Goal: Task Accomplishment & Management: Complete application form

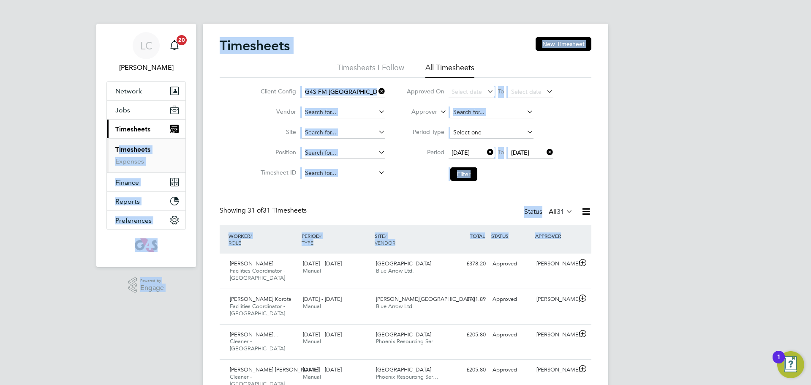
drag, startPoint x: 94, startPoint y: 315, endPoint x: 475, endPoint y: 132, distance: 423.1
click at [125, 113] on span "Jobs" at bounding box center [122, 110] width 15 height 8
click at [426, 38] on div "Timesheets New Timesheet" at bounding box center [406, 49] width 372 height 25
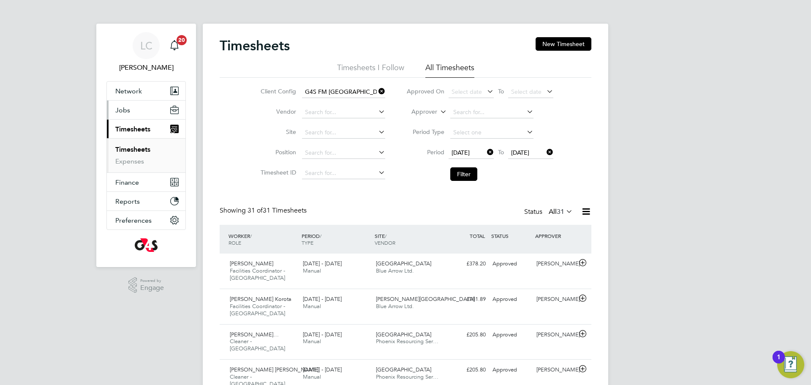
click at [120, 111] on span "Jobs" at bounding box center [122, 110] width 15 height 8
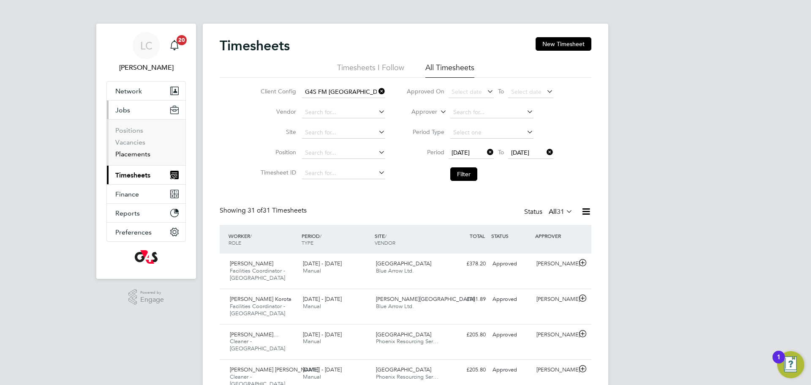
click at [134, 152] on link "Placements" at bounding box center [132, 154] width 35 height 8
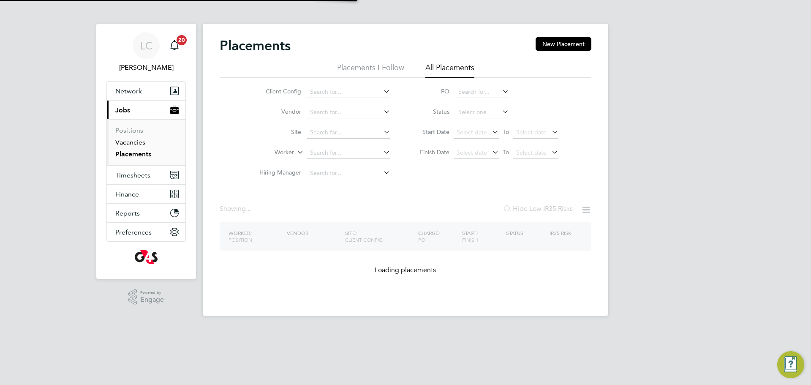
click at [121, 140] on link "Vacancies" at bounding box center [130, 142] width 30 height 8
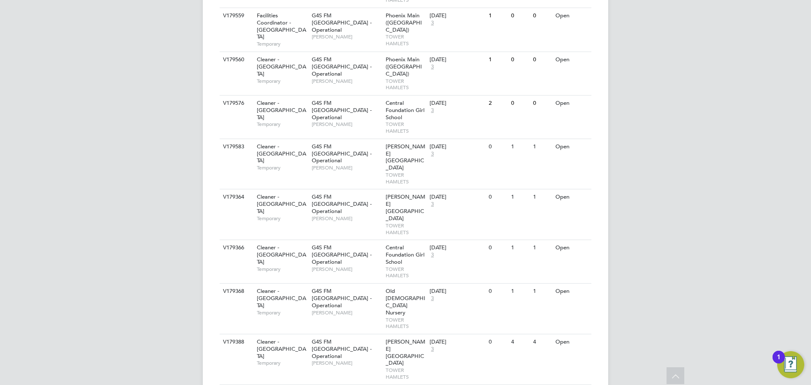
drag, startPoint x: 115, startPoint y: 360, endPoint x: 56, endPoint y: 384, distance: 63.3
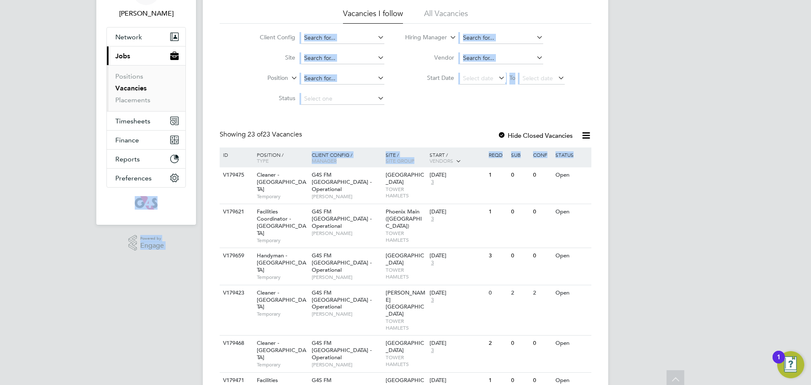
scroll to position [0, 0]
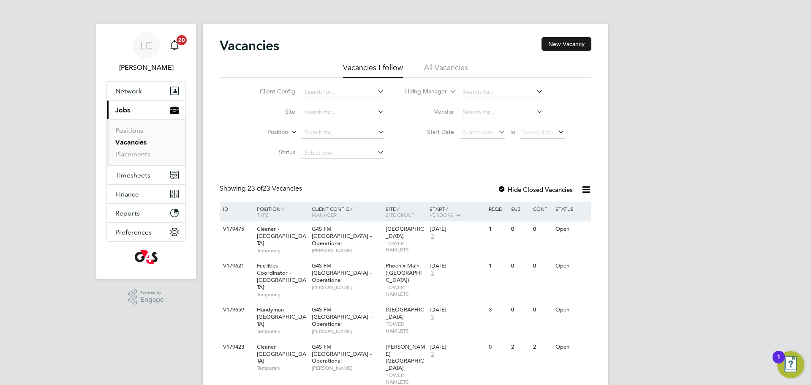
click at [568, 45] on button "New Vacancy" at bounding box center [567, 44] width 50 height 14
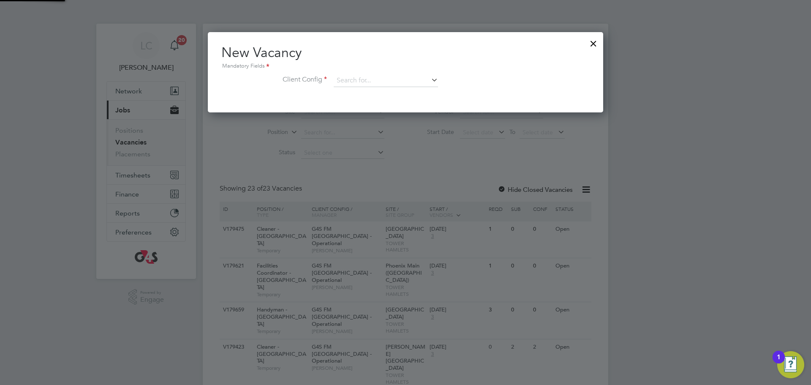
scroll to position [80, 396]
click at [381, 78] on input at bounding box center [386, 80] width 104 height 13
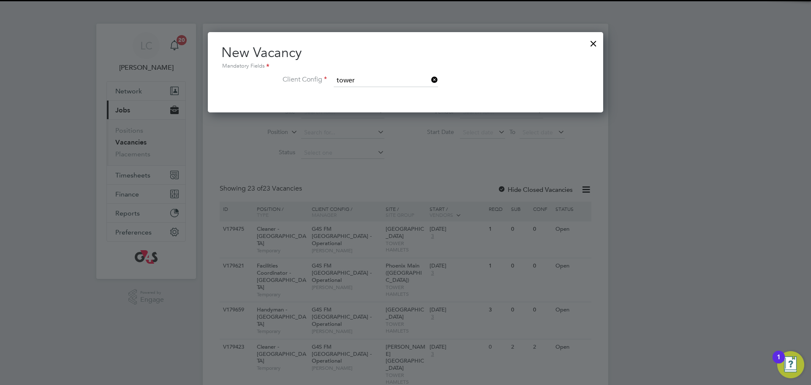
click at [366, 101] on b "Tower" at bounding box center [367, 104] width 16 height 7
type input "G4S FM [GEOGRAPHIC_DATA] - Operational"
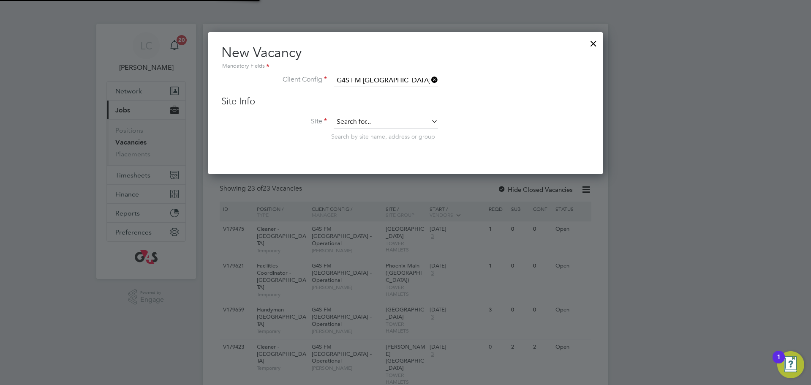
click at [371, 124] on input at bounding box center [386, 122] width 104 height 13
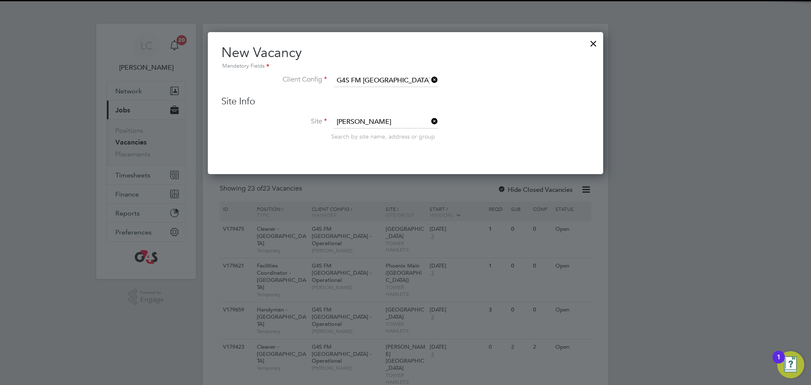
click at [371, 135] on li "[PERSON_NAME][GEOGRAPHIC_DATA]" at bounding box center [415, 133] width 165 height 11
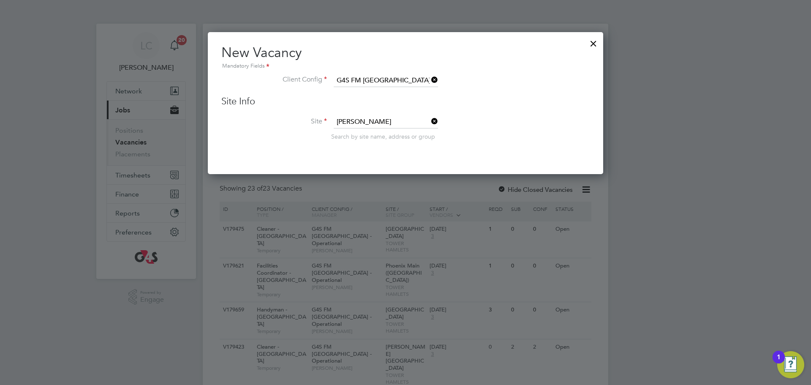
type input "[PERSON_NAME][GEOGRAPHIC_DATA]"
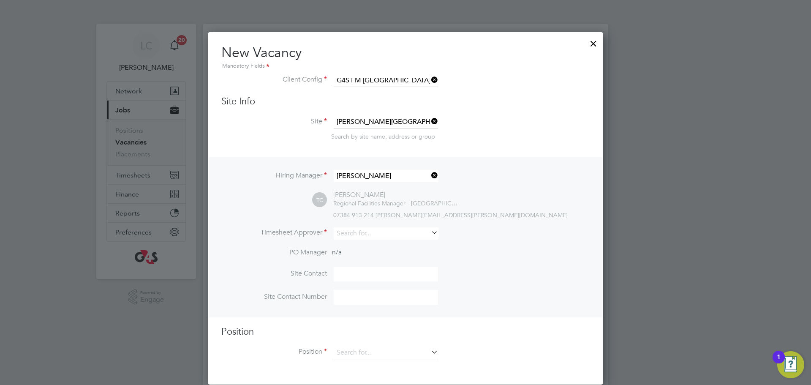
scroll to position [354, 396]
click at [382, 237] on input at bounding box center [386, 233] width 104 height 12
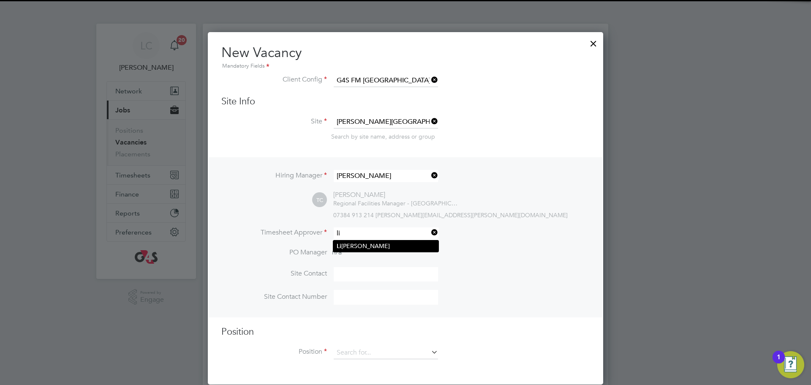
click at [382, 248] on li "[PERSON_NAME]" at bounding box center [385, 245] width 105 height 11
type input "[PERSON_NAME]"
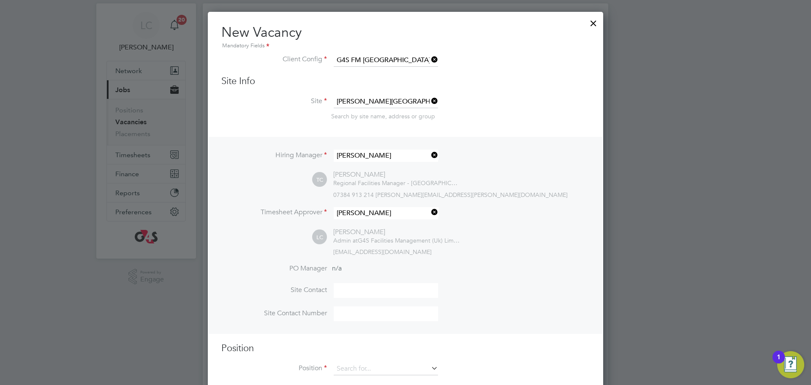
scroll to position [166, 0]
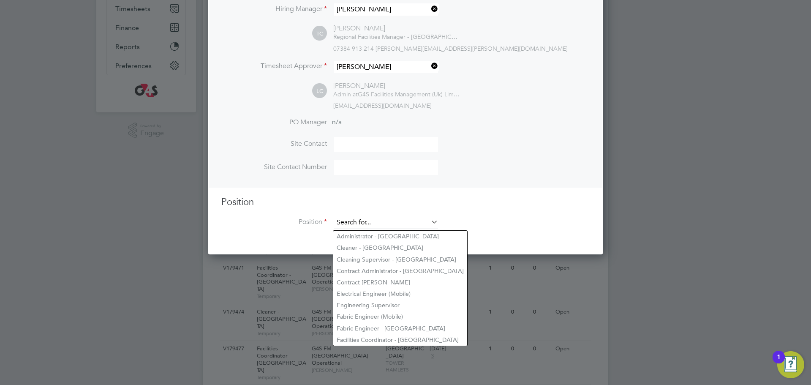
click at [361, 224] on input at bounding box center [386, 222] width 104 height 13
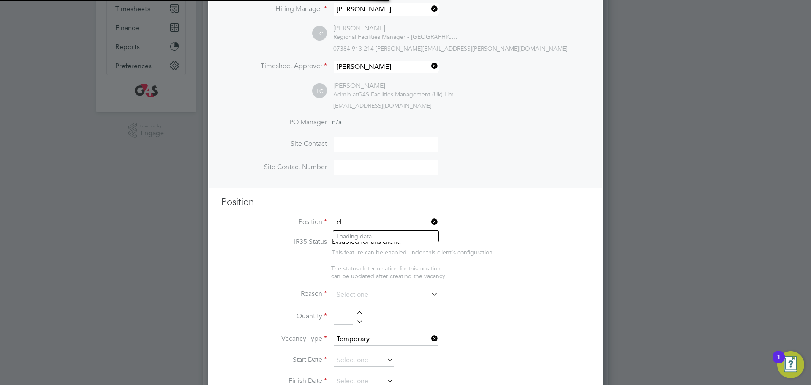
scroll to position [1320, 396]
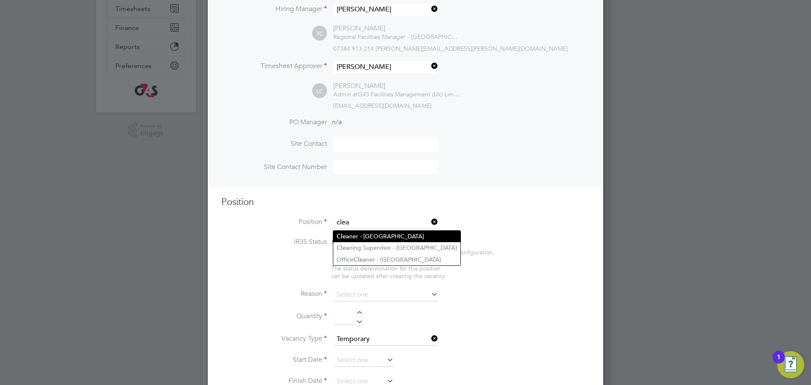
click at [369, 232] on li "Clea ner - [GEOGRAPHIC_DATA]" at bounding box center [396, 236] width 127 height 11
type input "Cleaner - [GEOGRAPHIC_DATA]"
type textarea "**Lor Ipsumdolorsitame** ▪ Co adipi eli sed doeiusmo temporin, utlabo etdo mag …"
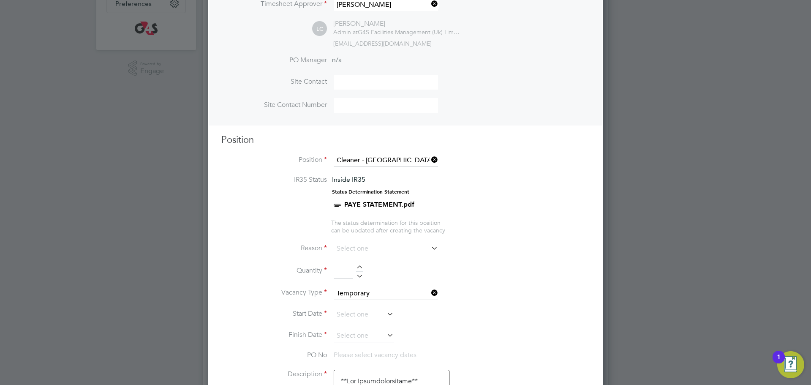
scroll to position [233, 0]
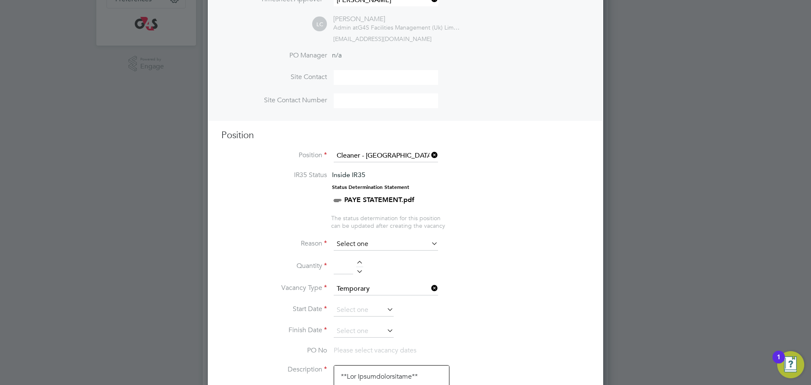
click at [355, 251] on input at bounding box center [386, 244] width 104 height 13
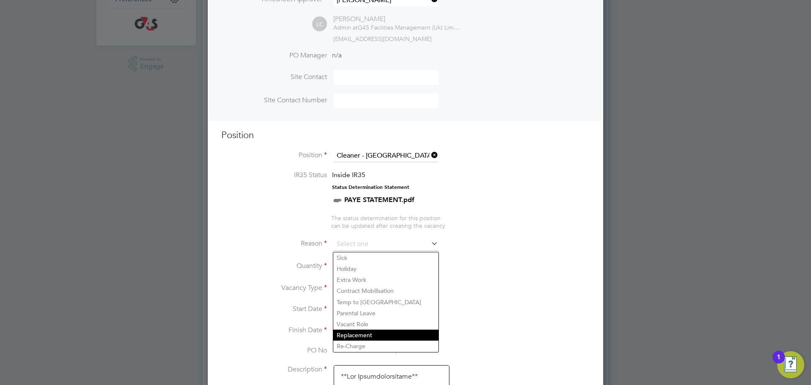
click at [376, 338] on li "Replacement" at bounding box center [385, 335] width 105 height 11
type input "Replacement"
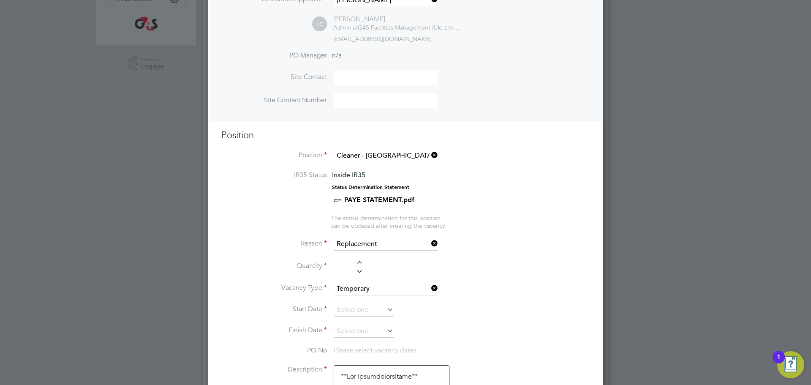
click at [358, 266] on div at bounding box center [359, 264] width 7 height 6
type input "1"
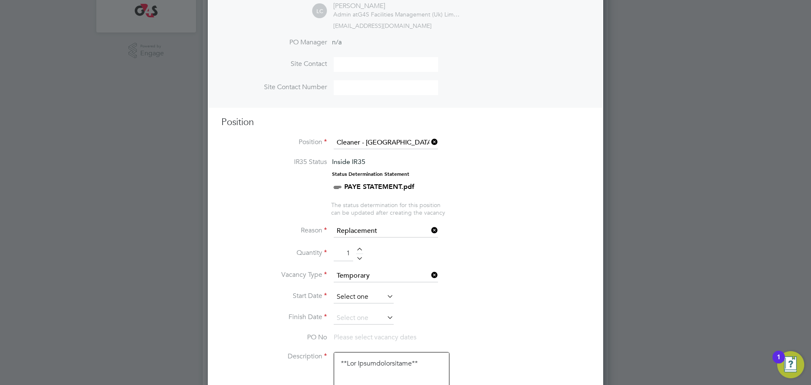
click at [350, 303] on input at bounding box center [364, 297] width 60 height 13
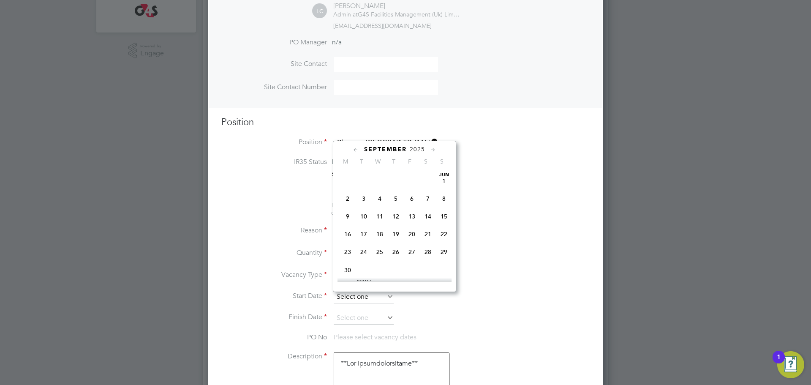
scroll to position [263, 0]
click at [364, 211] on span "2" at bounding box center [364, 203] width 16 height 16
type input "[DATE]"
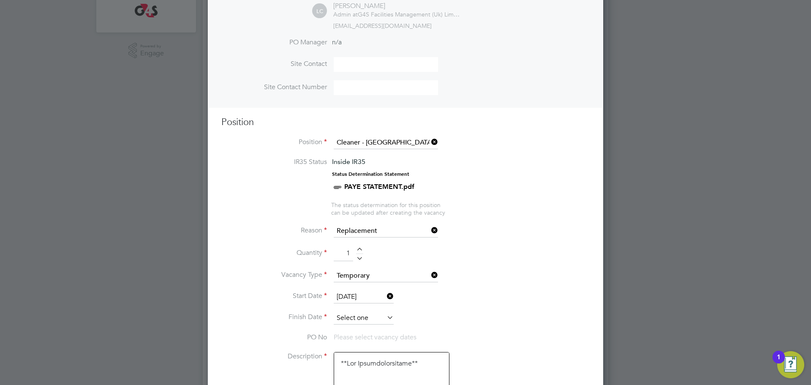
click at [369, 319] on input at bounding box center [364, 318] width 60 height 13
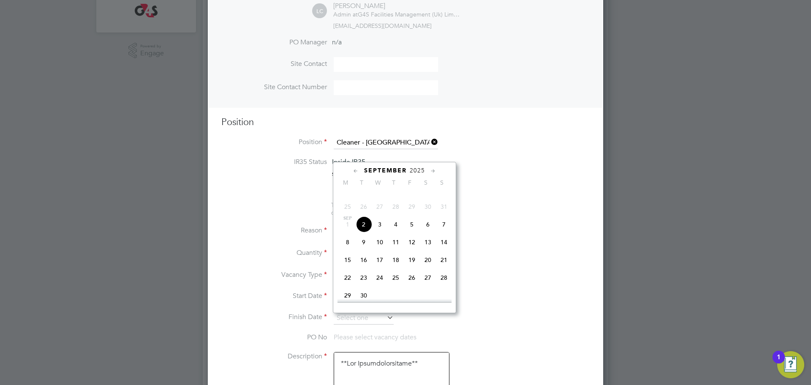
click at [409, 232] on span "5" at bounding box center [412, 224] width 16 height 16
type input "[DATE]"
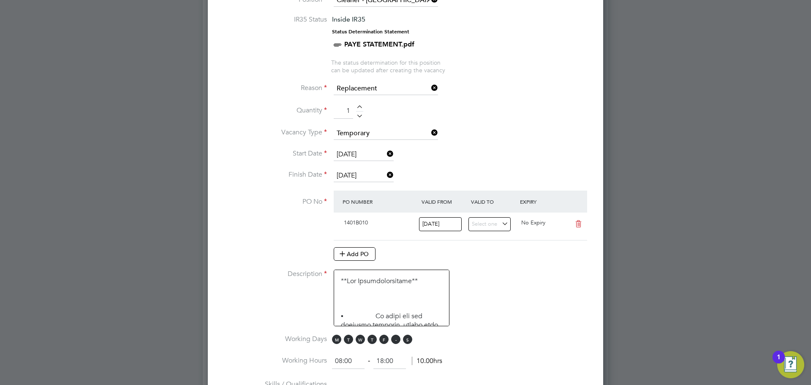
scroll to position [394, 0]
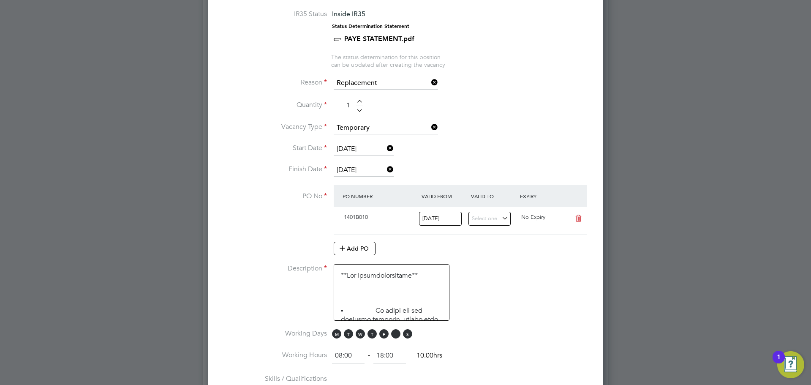
click at [394, 338] on span "S" at bounding box center [395, 333] width 9 height 9
click at [404, 335] on span "S" at bounding box center [407, 333] width 9 height 9
click at [335, 335] on span "M" at bounding box center [336, 333] width 9 height 9
drag, startPoint x: 355, startPoint y: 360, endPoint x: 323, endPoint y: 361, distance: 32.1
click at [323, 361] on li "Working Hours 08:00 ‐ 18:00 10.00hrs" at bounding box center [405, 360] width 368 height 24
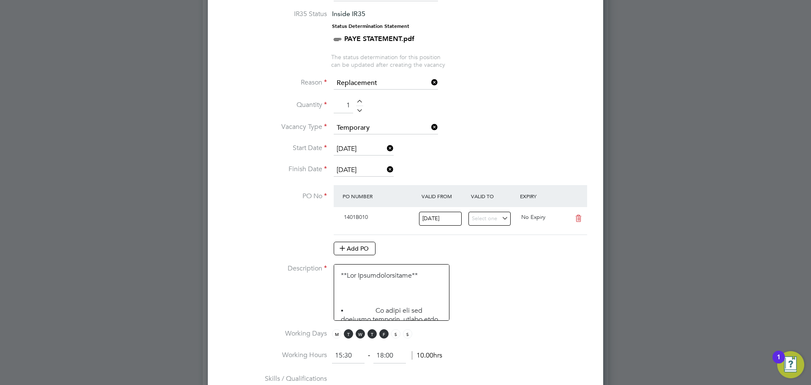
type input "15:30"
drag, startPoint x: 396, startPoint y: 358, endPoint x: 365, endPoint y: 357, distance: 30.9
click at [365, 357] on ng-form "15:30 ‐ 18:00 2.50hrs" at bounding box center [385, 355] width 106 height 8
type input "17:30"
click at [438, 298] on textarea at bounding box center [392, 292] width 116 height 57
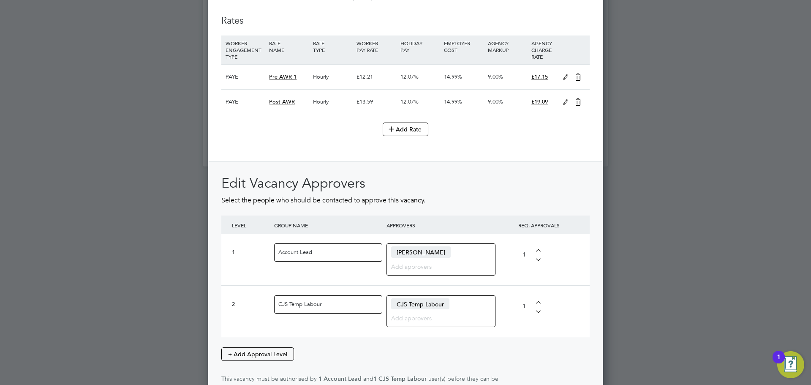
scroll to position [1181, 0]
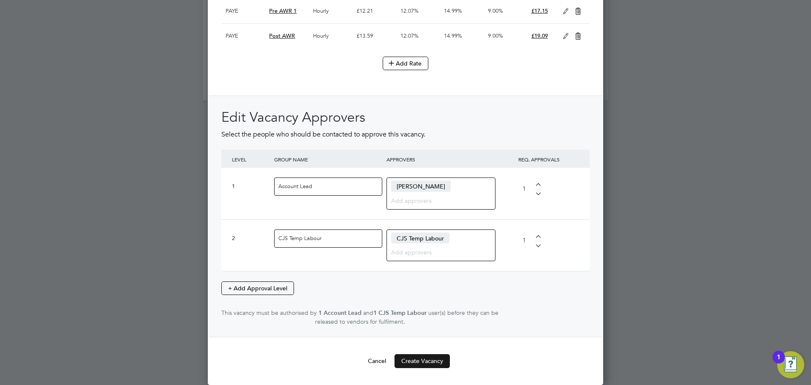
click at [434, 360] on button "Create Vacancy" at bounding box center [422, 361] width 55 height 14
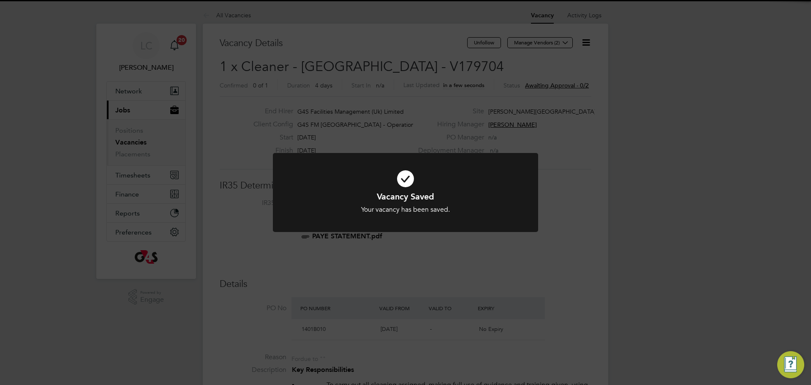
scroll to position [14, 79]
click at [429, 307] on div "Vacancy Saved Your vacancy has been saved. Cancel Okay" at bounding box center [405, 192] width 811 height 385
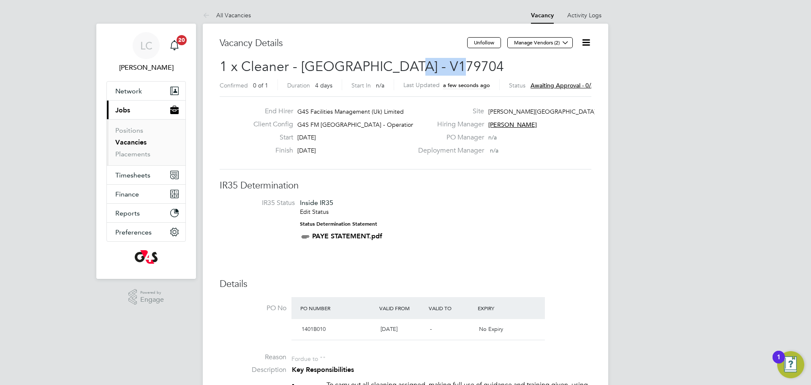
drag, startPoint x: 450, startPoint y: 63, endPoint x: 399, endPoint y: 67, distance: 51.7
click at [399, 67] on h2 "1 x Cleaner - [GEOGRAPHIC_DATA] - V179704 Confirmed 0 of 1 Duration 4 days Star…" at bounding box center [406, 75] width 372 height 35
copy span "V179704"
drag, startPoint x: 572, startPoint y: 41, endPoint x: 556, endPoint y: 52, distance: 19.5
click at [572, 41] on button "Manage Vendors (2)" at bounding box center [539, 42] width 65 height 11
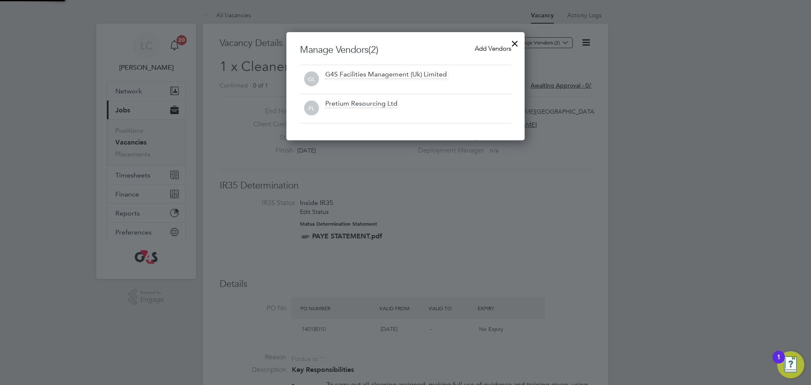
scroll to position [108, 239]
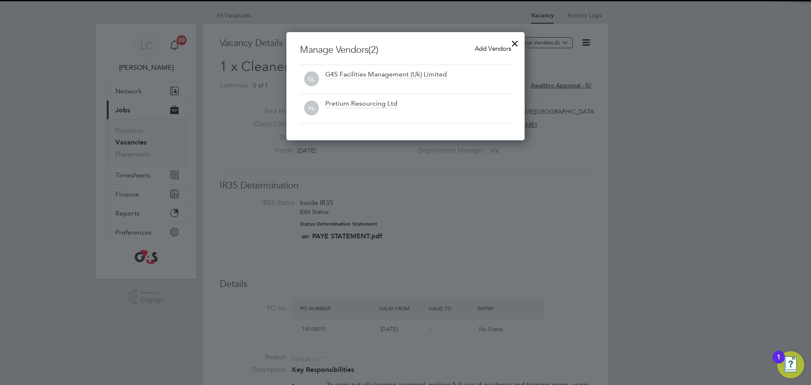
click at [480, 48] on span "Add Vendors" at bounding box center [493, 48] width 36 height 8
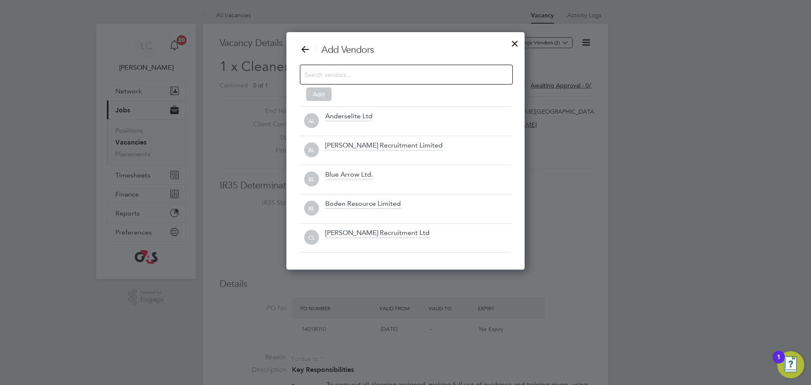
scroll to position [238, 239]
click at [409, 77] on input at bounding box center [400, 74] width 190 height 11
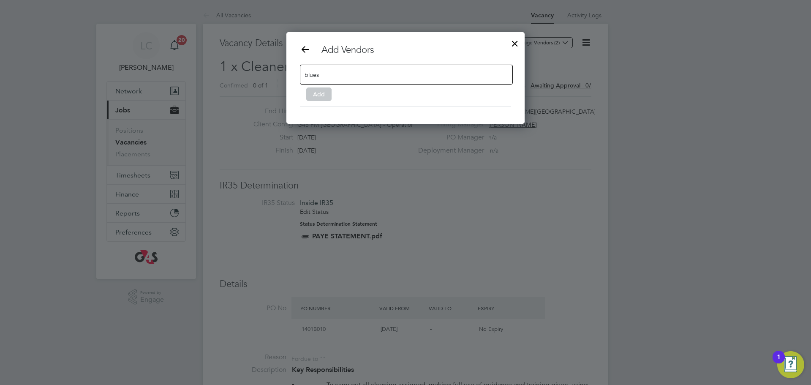
scroll to position [92, 239]
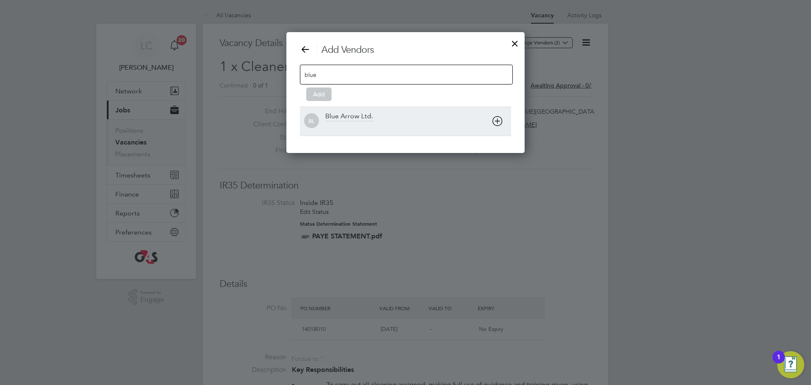
type input "blue"
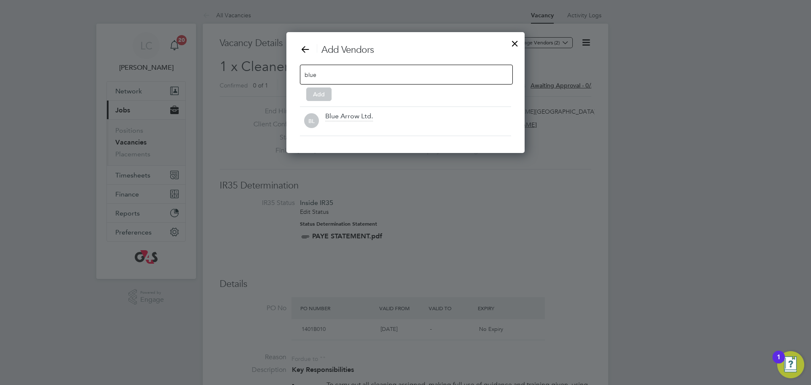
click at [316, 128] on div "BL Blue Arrow Ltd." at bounding box center [405, 121] width 211 height 19
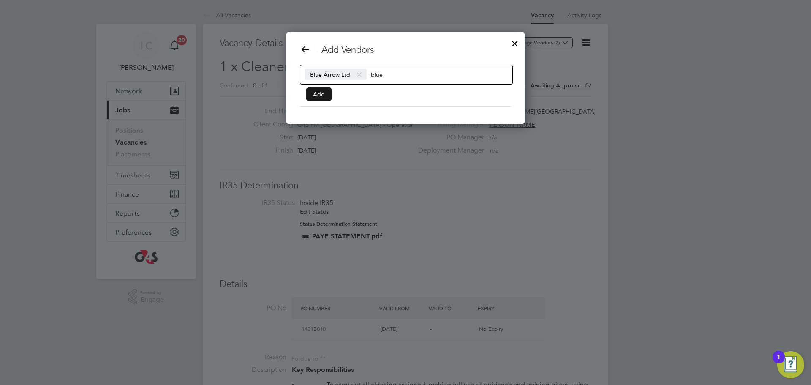
click at [317, 97] on button "Add" at bounding box center [318, 94] width 25 height 14
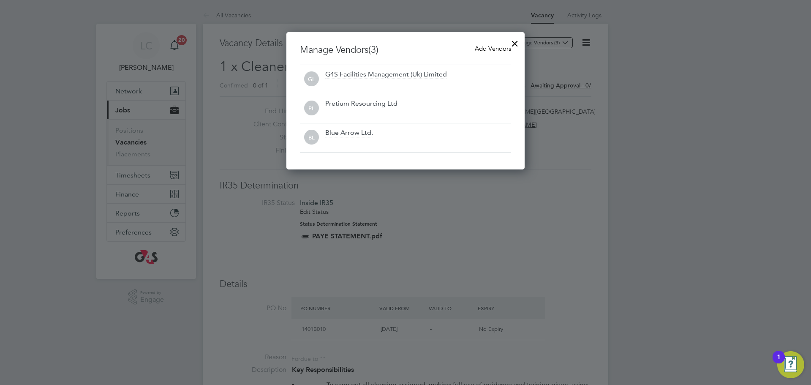
click at [518, 41] on div at bounding box center [514, 41] width 15 height 15
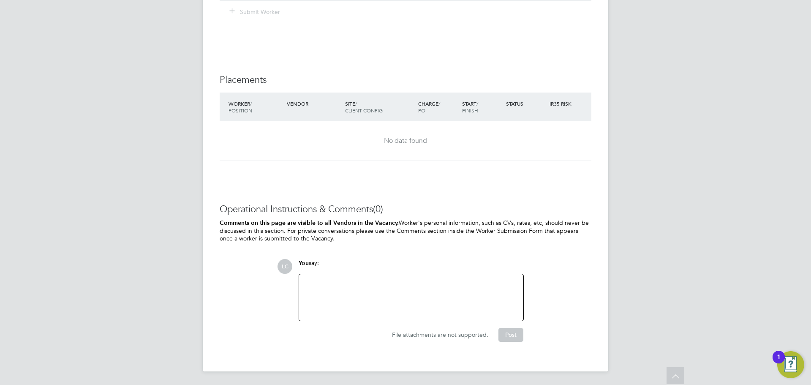
click at [405, 266] on div "You say:" at bounding box center [411, 266] width 225 height 15
click at [379, 307] on div at bounding box center [411, 297] width 214 height 36
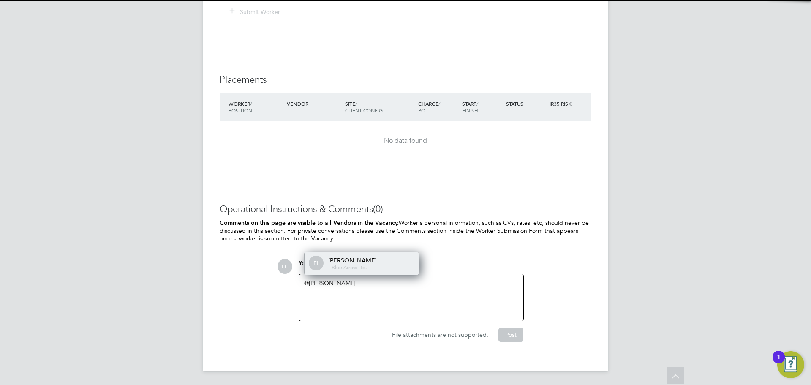
click at [390, 267] on div "- - Blue Arrow Ltd." at bounding box center [370, 267] width 85 height 7
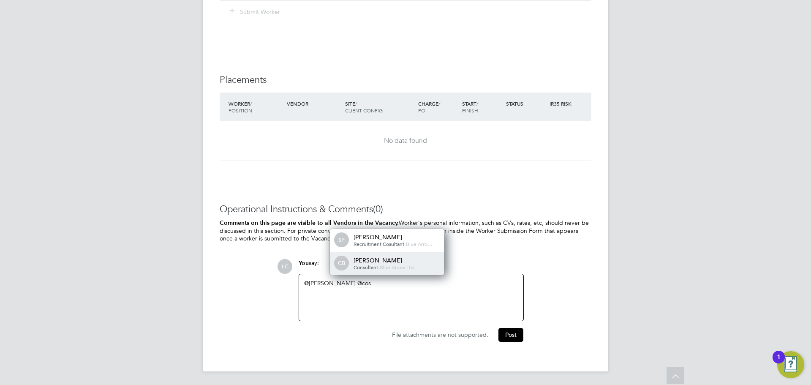
click at [415, 267] on span "Blue Arrow Ltd." at bounding box center [397, 267] width 35 height 7
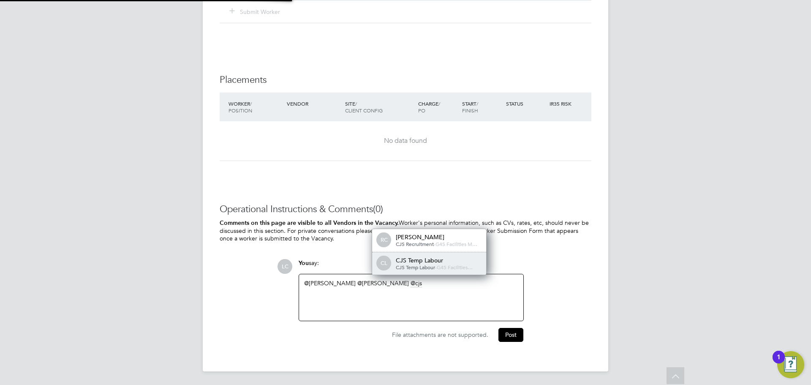
click at [425, 258] on div "CJS Temp Labour" at bounding box center [438, 260] width 85 height 8
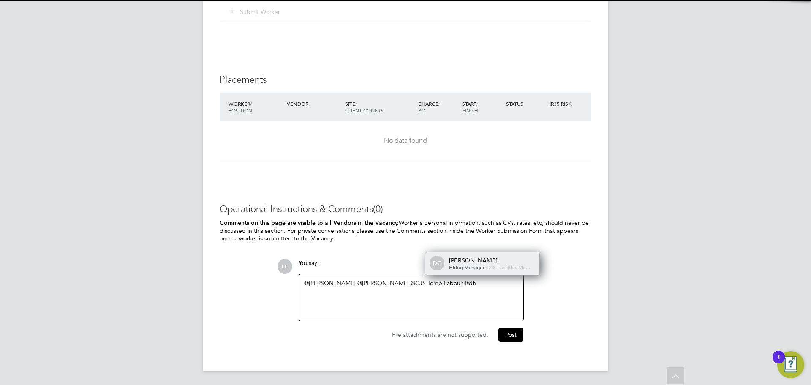
click at [477, 256] on div "[PERSON_NAME]" at bounding box center [491, 260] width 85 height 8
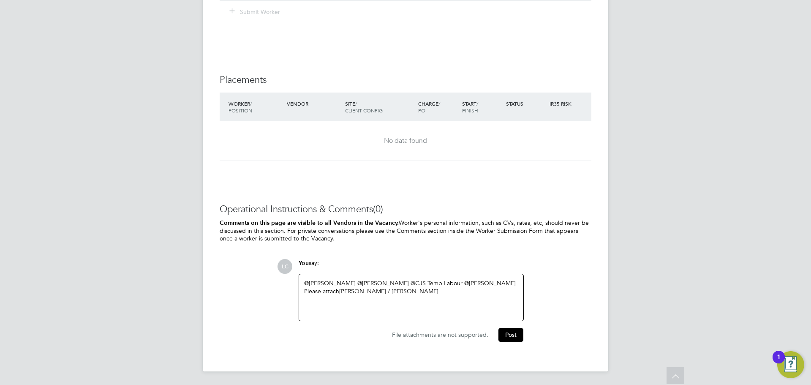
click at [365, 292] on div "Please attach [PERSON_NAME] / [PERSON_NAME]" at bounding box center [411, 291] width 214 height 8
drag, startPoint x: 396, startPoint y: 290, endPoint x: 340, endPoint y: 289, distance: 55.8
click at [340, 289] on div "Please attach [PERSON_NAME] / [PERSON_NAME]" at bounding box center [411, 291] width 214 height 8
click at [423, 299] on div "@[PERSON_NAME] ​ @[PERSON_NAME] ​ @CJS Temp Labour ​ @[PERSON_NAME] ​ Please at…" at bounding box center [411, 297] width 214 height 36
drag, startPoint x: 317, startPoint y: 305, endPoint x: 293, endPoint y: 300, distance: 24.3
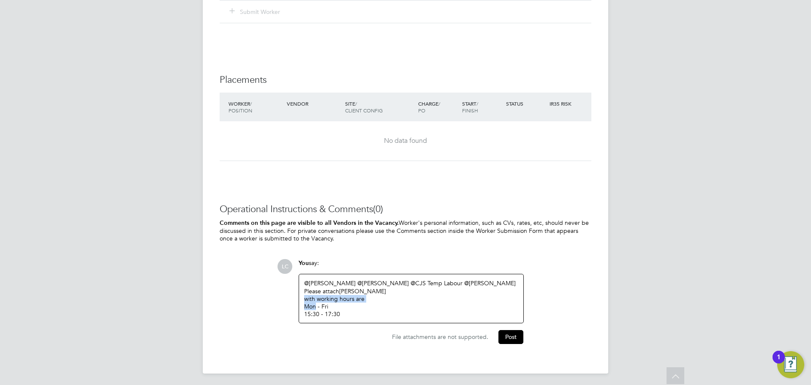
click at [293, 300] on div "LC You say: @[PERSON_NAME] ​ @[PERSON_NAME] ​ @CJS Temp Labour ​ @[PERSON_NAME]…" at bounding box center [434, 301] width 314 height 85
click at [340, 304] on div "Mon - Fri 15:30 - 17:30" at bounding box center [411, 310] width 214 height 15
drag, startPoint x: 316, startPoint y: 304, endPoint x: 300, endPoint y: 302, distance: 16.2
click at [300, 302] on div "@[PERSON_NAME] ​ @[PERSON_NAME] ​ @CJS Temp Labour ​ @[PERSON_NAME] ​ Please at…" at bounding box center [411, 298] width 224 height 49
click at [311, 312] on div "Mon - Fri 15:30 - 17:30" at bounding box center [411, 310] width 214 height 15
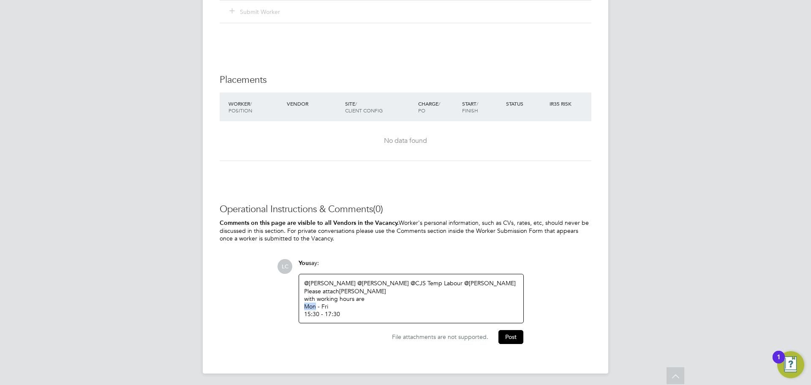
drag, startPoint x: 315, startPoint y: 307, endPoint x: 302, endPoint y: 305, distance: 13.2
click at [302, 305] on div "@[PERSON_NAME] ​ @[PERSON_NAME] ​ @CJS Temp Labour ​ @[PERSON_NAME] ​ Please at…" at bounding box center [411, 298] width 224 height 49
click at [367, 314] on div "Tues - Fri 15:30 - 17:30" at bounding box center [411, 310] width 214 height 15
click at [500, 341] on button "Post" at bounding box center [511, 337] width 25 height 14
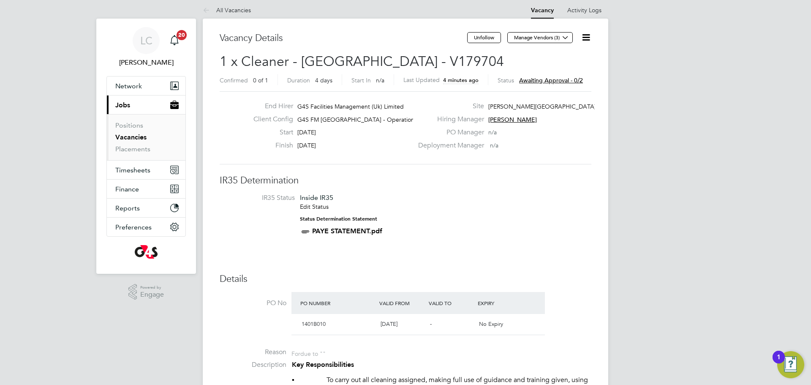
scroll to position [13, 0]
